Goal: Task Accomplishment & Management: Use online tool/utility

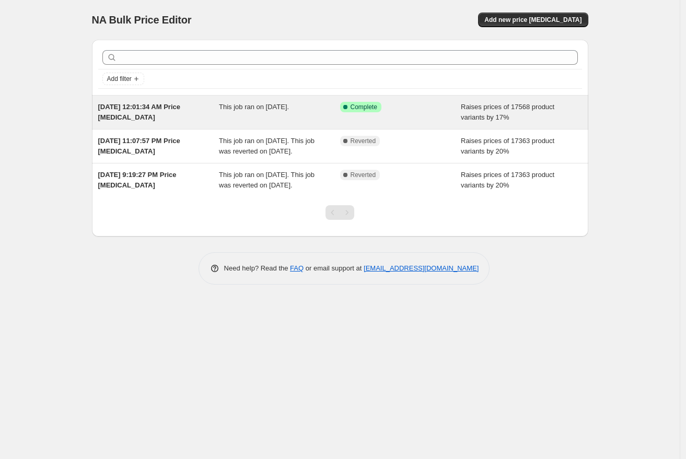
click at [398, 108] on div "Success Complete Complete" at bounding box center [393, 107] width 106 height 10
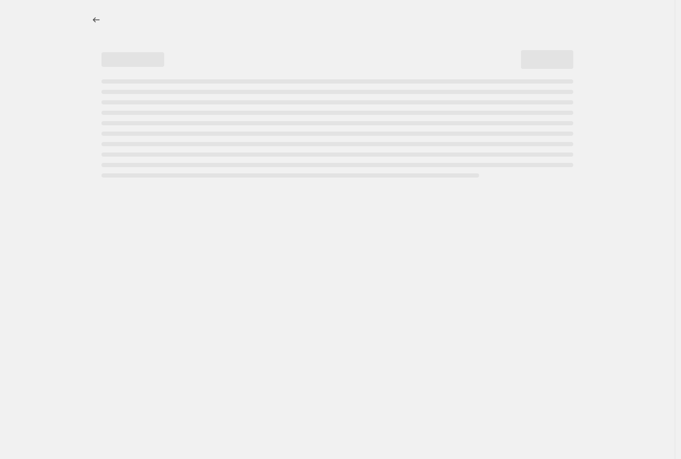
select select "percentage"
select select "no_change"
select select "tag"
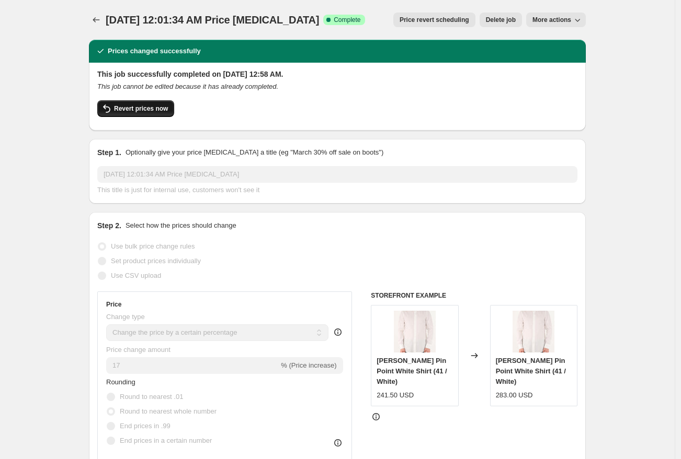
click at [172, 110] on button "Revert prices now" at bounding box center [135, 108] width 77 height 17
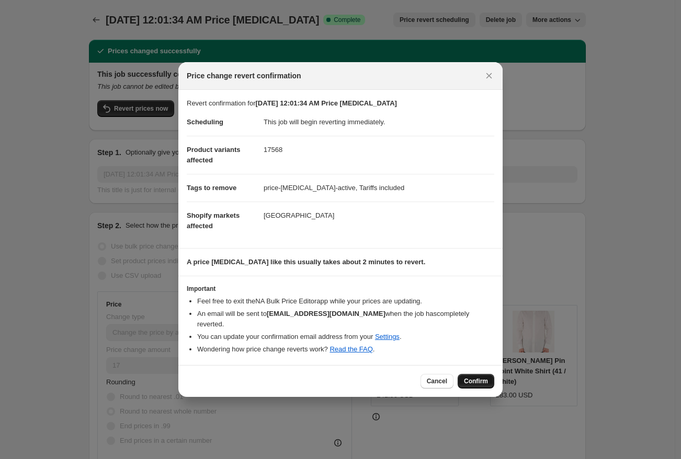
click at [475, 377] on span "Confirm" at bounding box center [476, 381] width 24 height 8
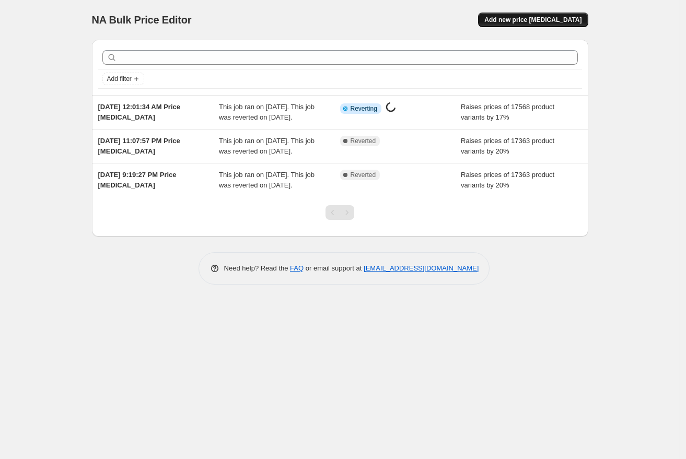
click at [543, 19] on span "Add new price [MEDICAL_DATA]" at bounding box center [533, 20] width 97 height 8
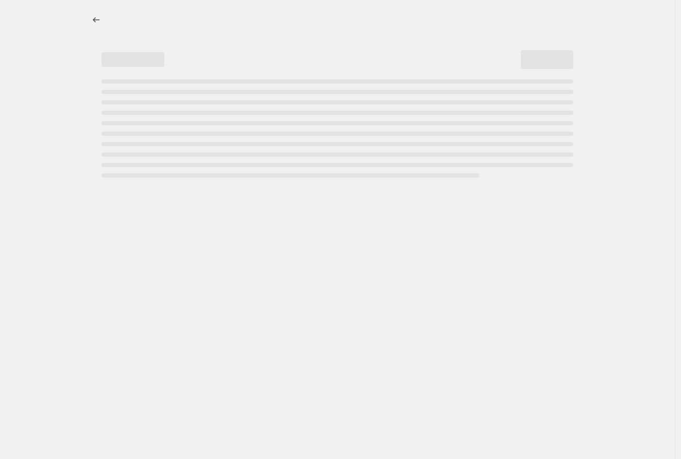
select select "percentage"
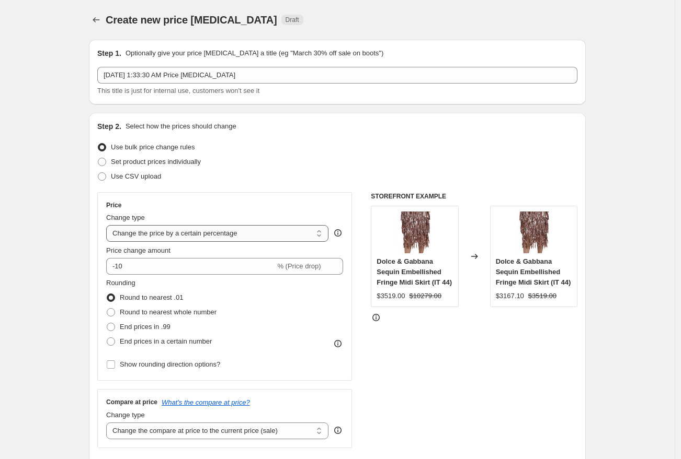
click at [198, 237] on select "Change the price to a certain amount Change the price by a certain amount Chang…" at bounding box center [217, 233] width 222 height 17
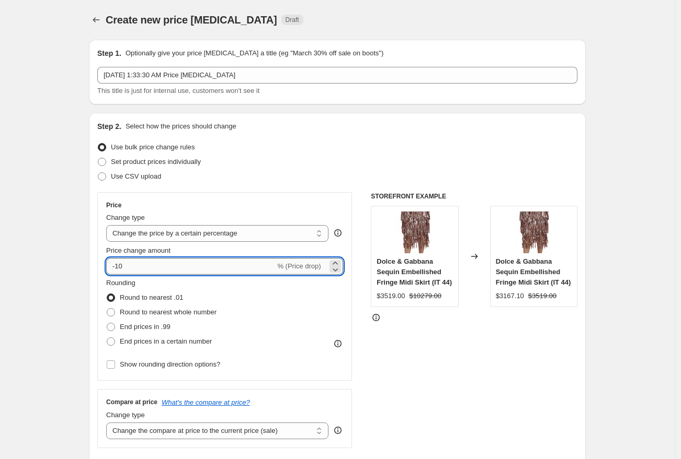
click at [180, 266] on input "-10" at bounding box center [190, 266] width 169 height 17
click at [340, 260] on icon at bounding box center [335, 263] width 10 height 10
click at [340, 257] on div "Price change amount -8 % (Price drop)" at bounding box center [224, 260] width 237 height 29
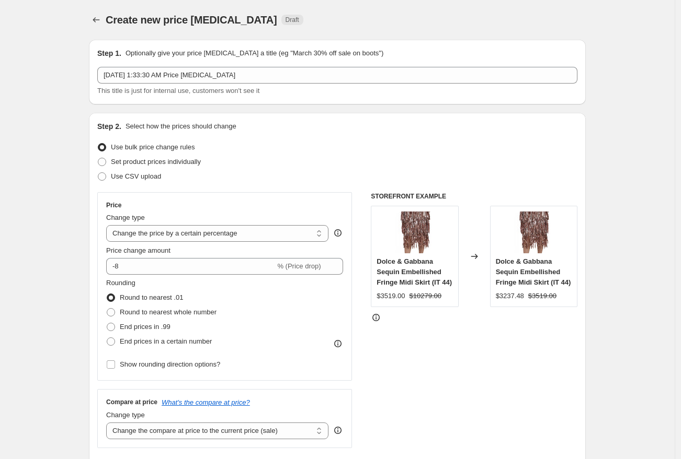
click at [340, 257] on div "Price change amount -8 % (Price drop)" at bounding box center [224, 260] width 237 height 29
click at [336, 257] on div "Price change amount -8 % (Price drop)" at bounding box center [224, 260] width 237 height 29
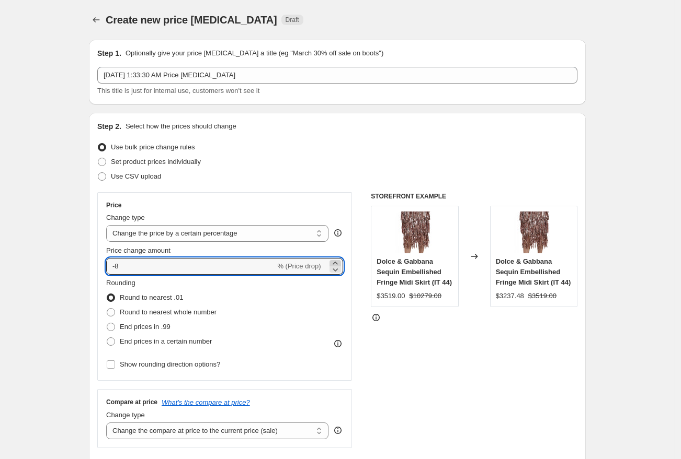
click at [337, 262] on icon at bounding box center [334, 263] width 5 height 3
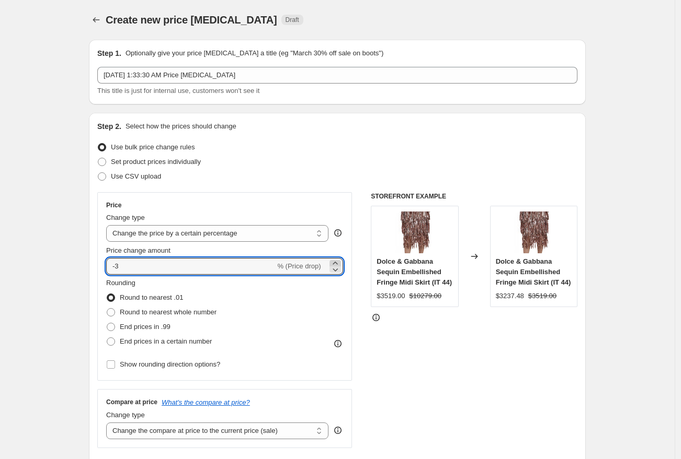
click at [337, 262] on icon at bounding box center [334, 263] width 5 height 3
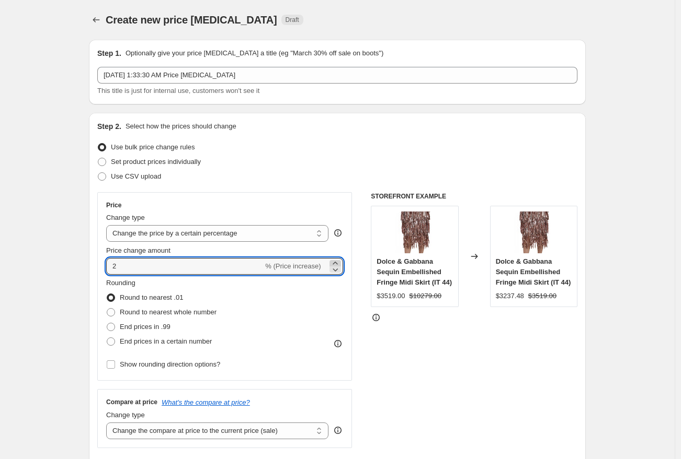
click at [337, 262] on icon at bounding box center [334, 263] width 5 height 3
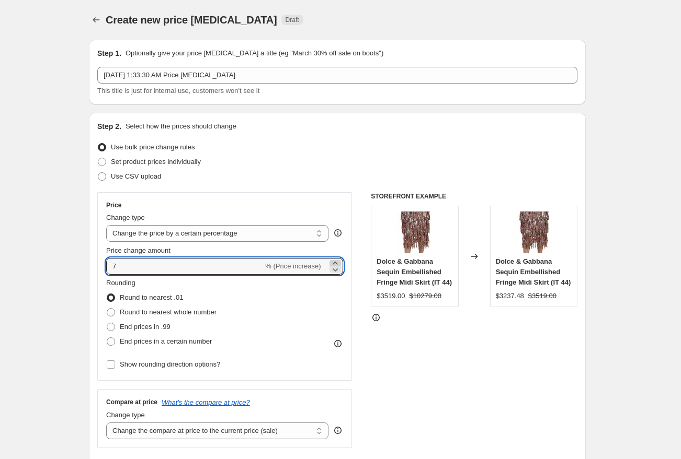
click at [337, 262] on icon at bounding box center [334, 263] width 5 height 3
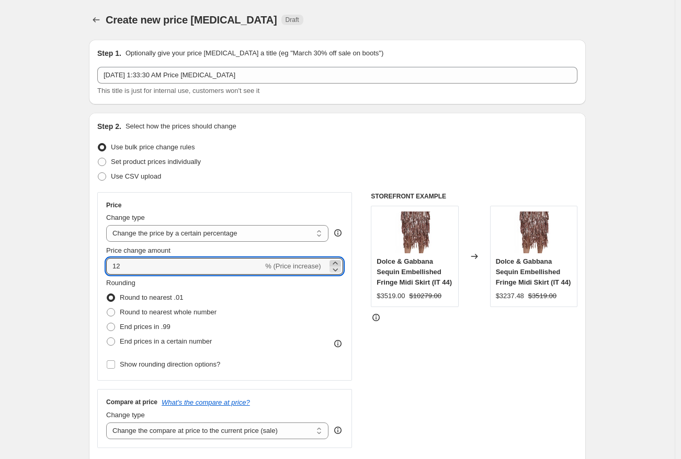
click at [337, 262] on icon at bounding box center [334, 263] width 5 height 3
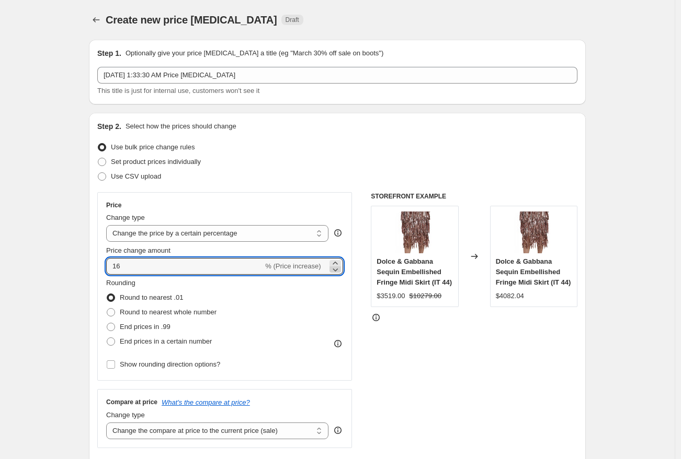
click at [339, 271] on icon at bounding box center [335, 269] width 10 height 10
type input "15"
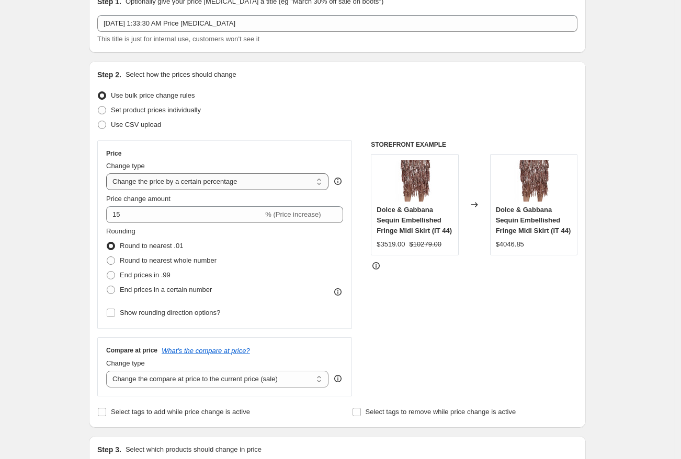
scroll to position [72, 0]
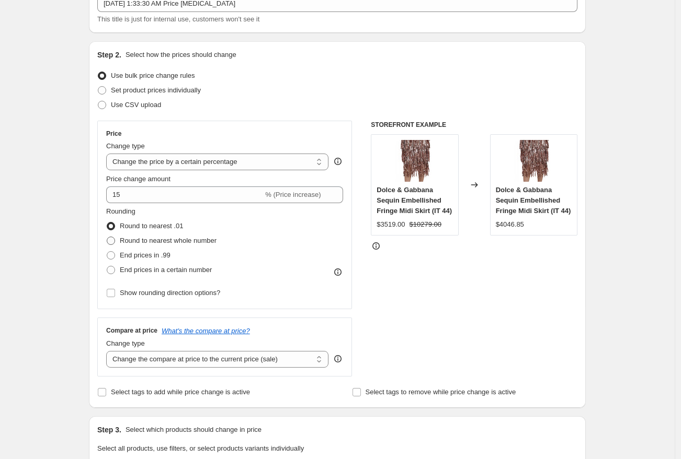
click at [112, 241] on span at bounding box center [111, 241] width 8 height 8
click at [107, 237] on input "Round to nearest whole number" at bounding box center [107, 237] width 1 height 1
radio input "true"
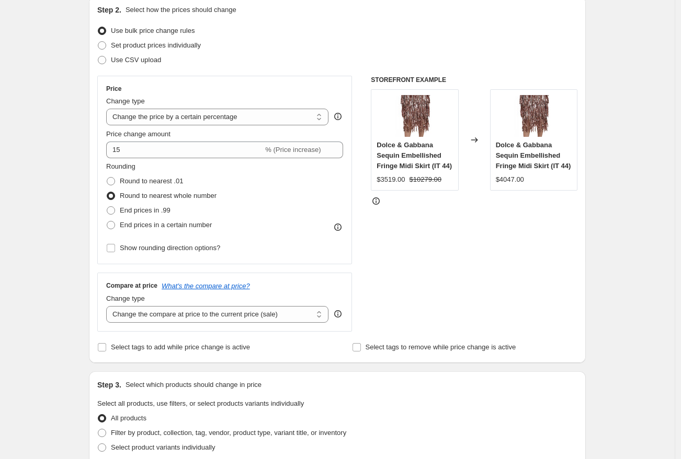
scroll to position [152, 0]
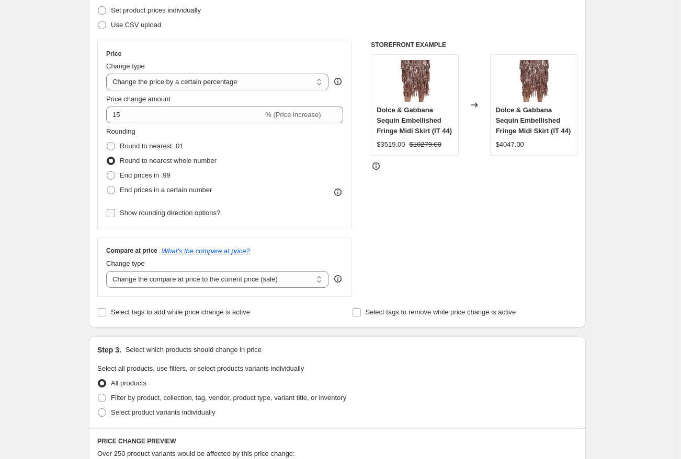
click at [120, 213] on label "Show rounding direction options?" at bounding box center [163, 213] width 114 height 15
click at [115, 213] on input "Show rounding direction options?" at bounding box center [111, 213] width 8 height 8
checkbox input "true"
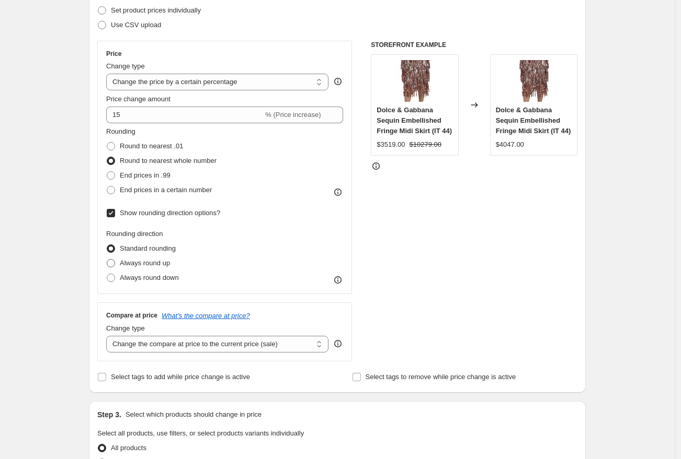
click at [168, 266] on span "Always round up" at bounding box center [145, 263] width 50 height 8
click at [107, 260] on input "Always round up" at bounding box center [107, 259] width 1 height 1
radio input "true"
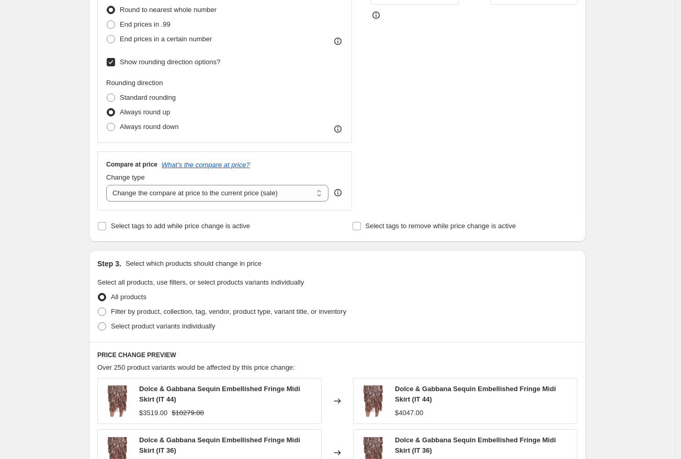
scroll to position [312, 0]
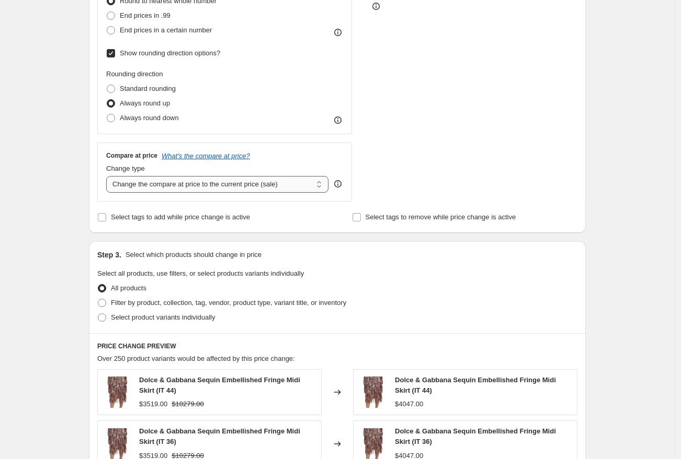
click at [256, 187] on select "Change the compare at price to the current price (sale) Change the compare at p…" at bounding box center [217, 184] width 222 height 17
select select "no_change"
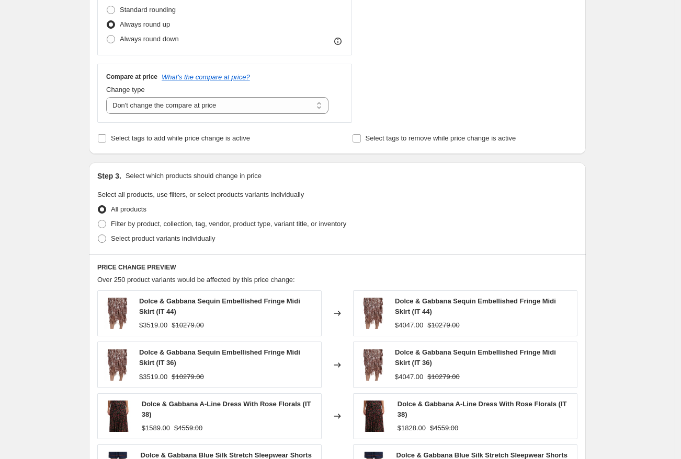
scroll to position [396, 0]
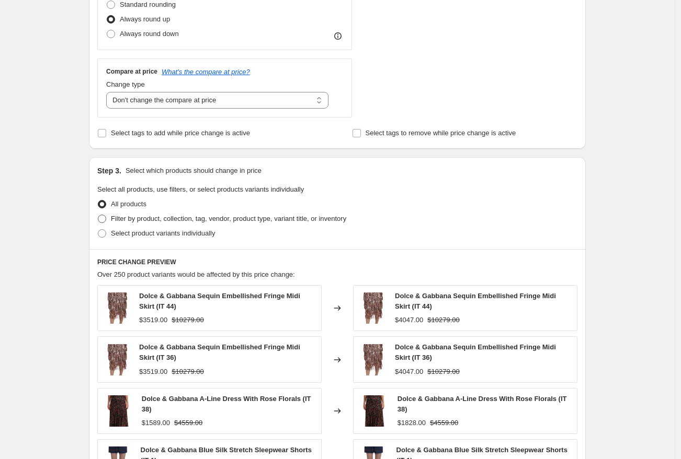
click at [202, 220] on span "Filter by product, collection, tag, vendor, product type, variant title, or inv…" at bounding box center [228, 219] width 235 height 8
click at [98, 215] on input "Filter by product, collection, tag, vendor, product type, variant title, or inv…" at bounding box center [98, 215] width 1 height 1
radio input "true"
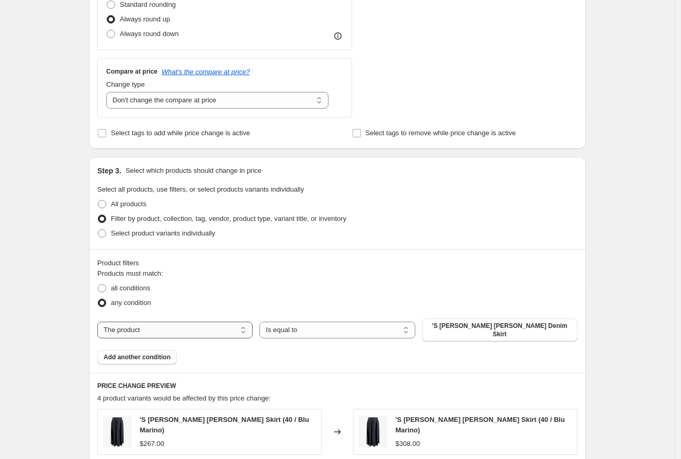
click at [191, 323] on select "The product The product's collection The product's tag The product's vendor The…" at bounding box center [174, 330] width 155 height 17
select select "tag"
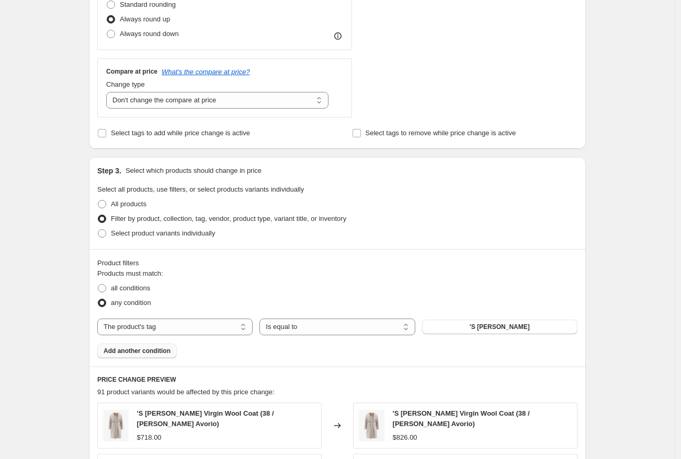
click at [168, 353] on span "Add another condition" at bounding box center [136, 351] width 67 height 8
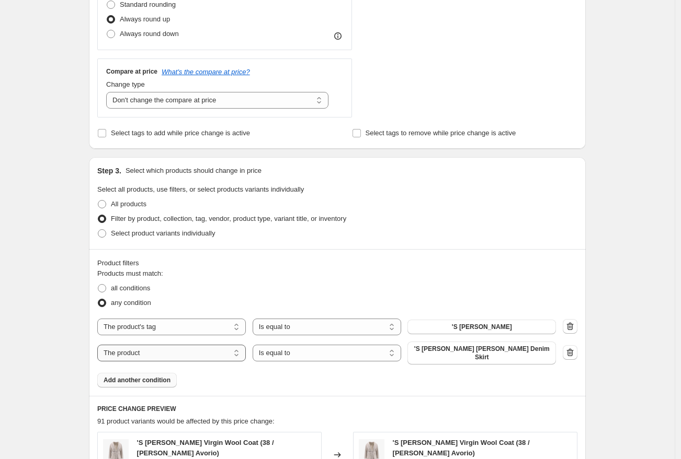
click at [181, 352] on select "The product The product's collection The product's tag The product's vendor The…" at bounding box center [171, 353] width 148 height 17
select select "tag"
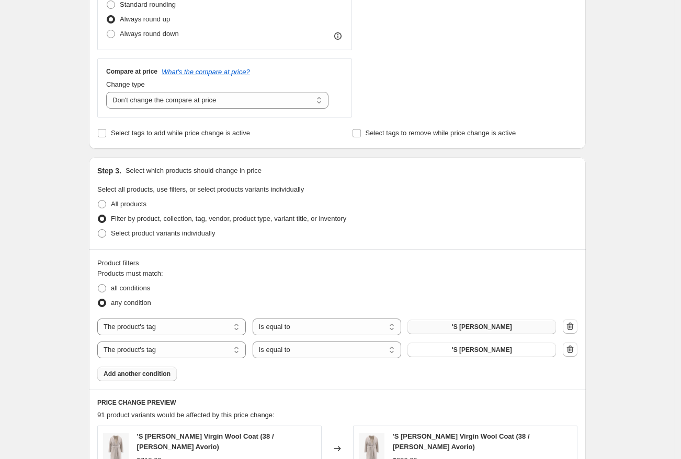
click at [498, 329] on span "'S Max Mara" at bounding box center [482, 327] width 60 height 8
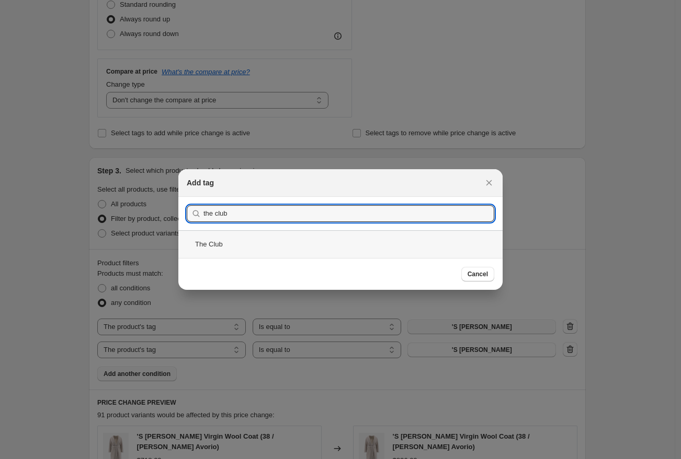
type input "the club"
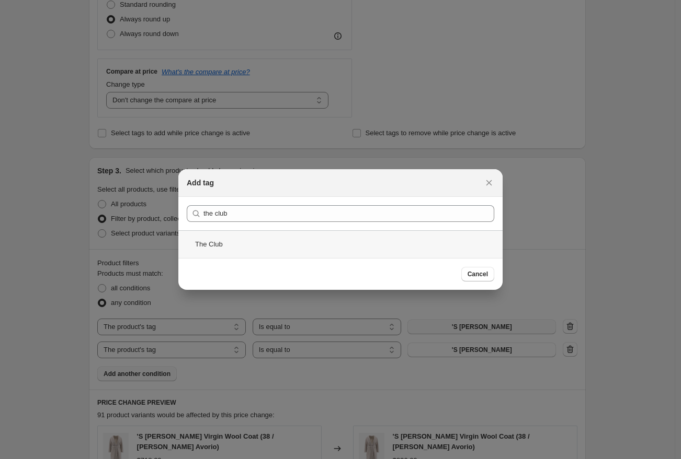
click at [246, 243] on div "The Club" at bounding box center [340, 245] width 324 height 28
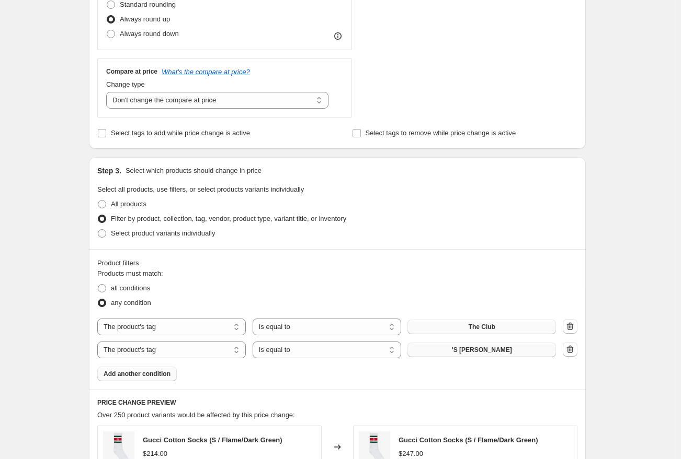
click at [521, 345] on button "'S Max Mara" at bounding box center [481, 350] width 148 height 15
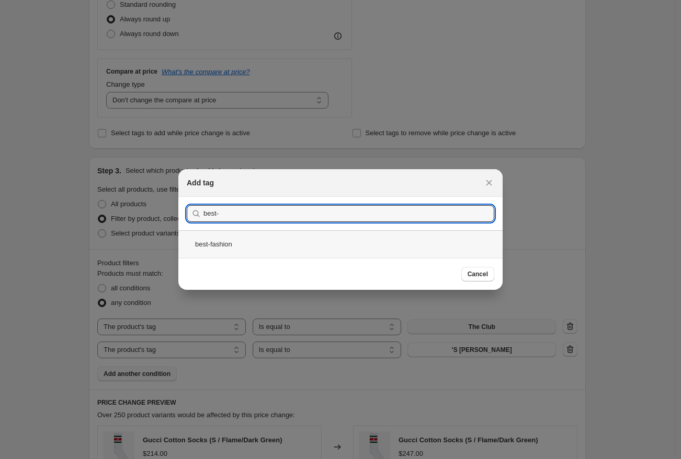
type input "best-"
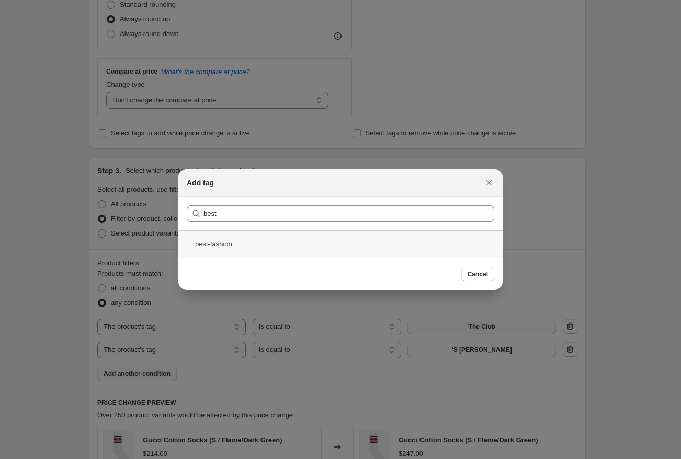
click at [225, 245] on div "best-fashion" at bounding box center [340, 245] width 324 height 28
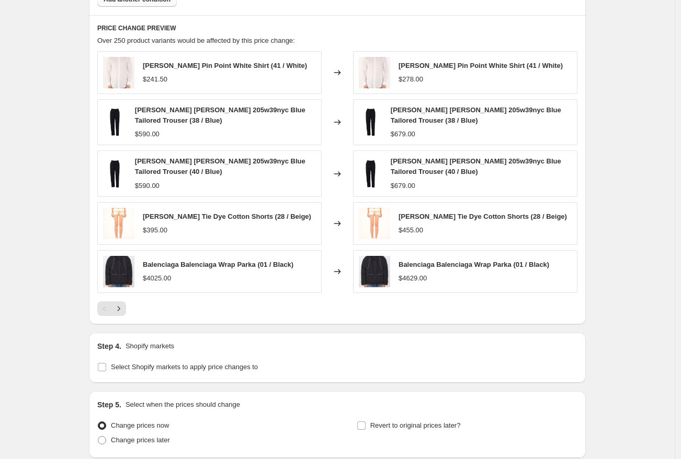
scroll to position [856, 0]
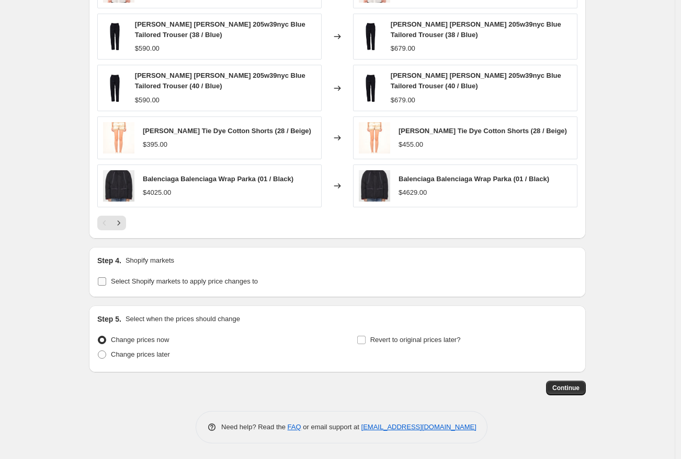
click at [105, 284] on input "Select Shopify markets to apply price changes to" at bounding box center [102, 282] width 8 height 8
checkbox input "true"
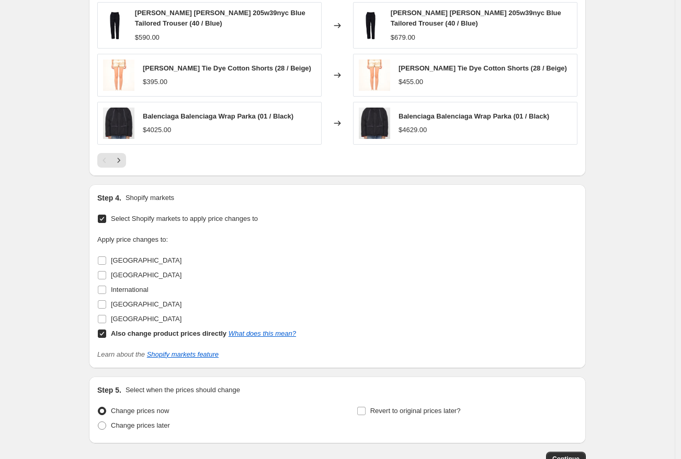
scroll to position [990, 0]
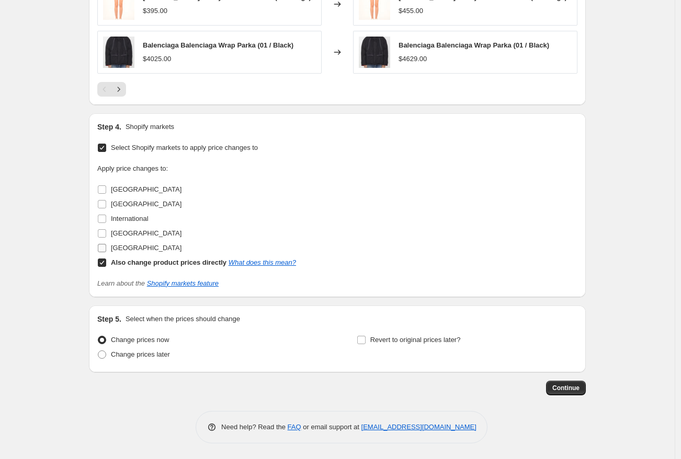
click at [103, 249] on input "United States" at bounding box center [102, 248] width 8 height 8
checkbox input "true"
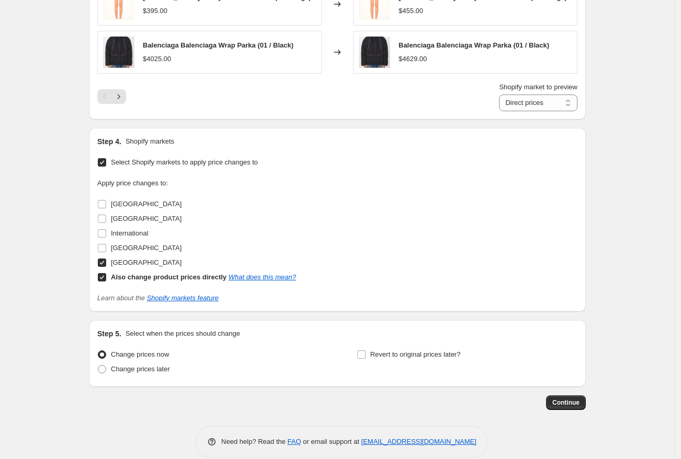
click at [106, 274] on input "Also change product prices directly What does this mean?" at bounding box center [102, 277] width 8 height 8
checkbox input "false"
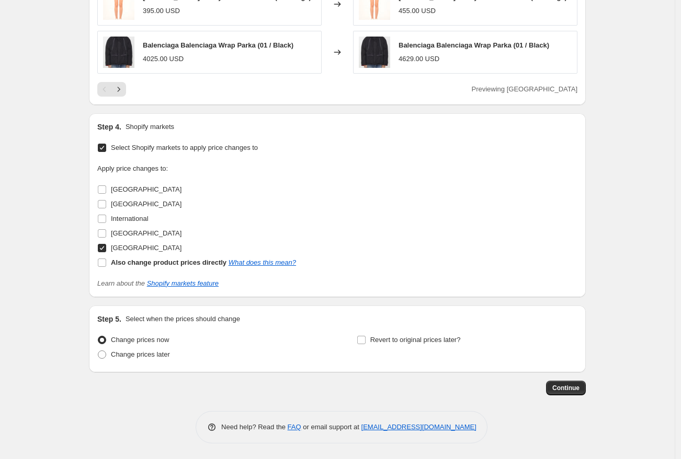
click at [352, 181] on div "Apply price changes to: Australia Canada International United Kingdom United St…" at bounding box center [337, 217] width 480 height 107
click at [403, 177] on div "Apply price changes to: Australia Canada International United Kingdom United St…" at bounding box center [337, 217] width 480 height 107
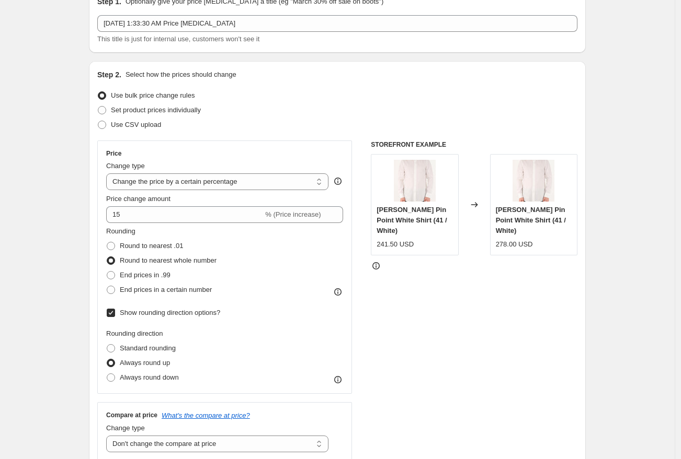
scroll to position [0, 0]
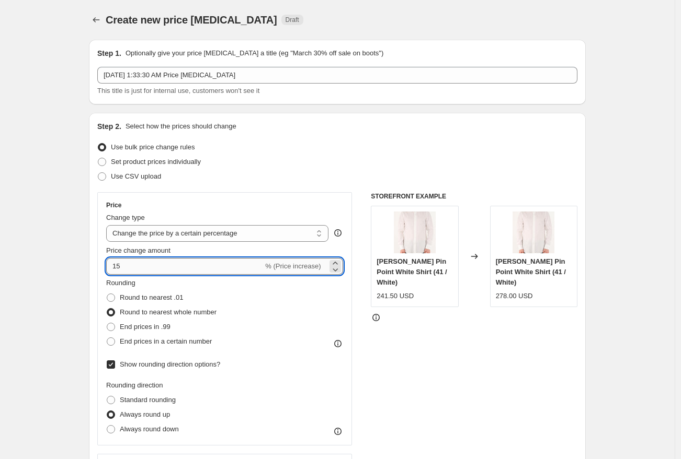
click at [217, 268] on input "15" at bounding box center [184, 266] width 157 height 17
type input "16"
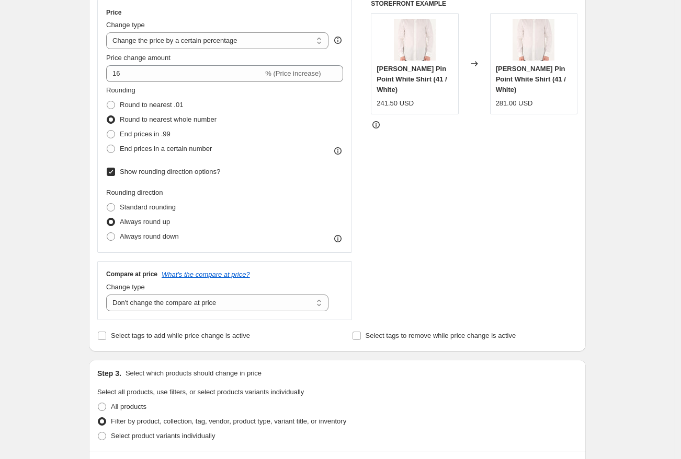
scroll to position [194, 0]
